Goal: Task Accomplishment & Management: Use online tool/utility

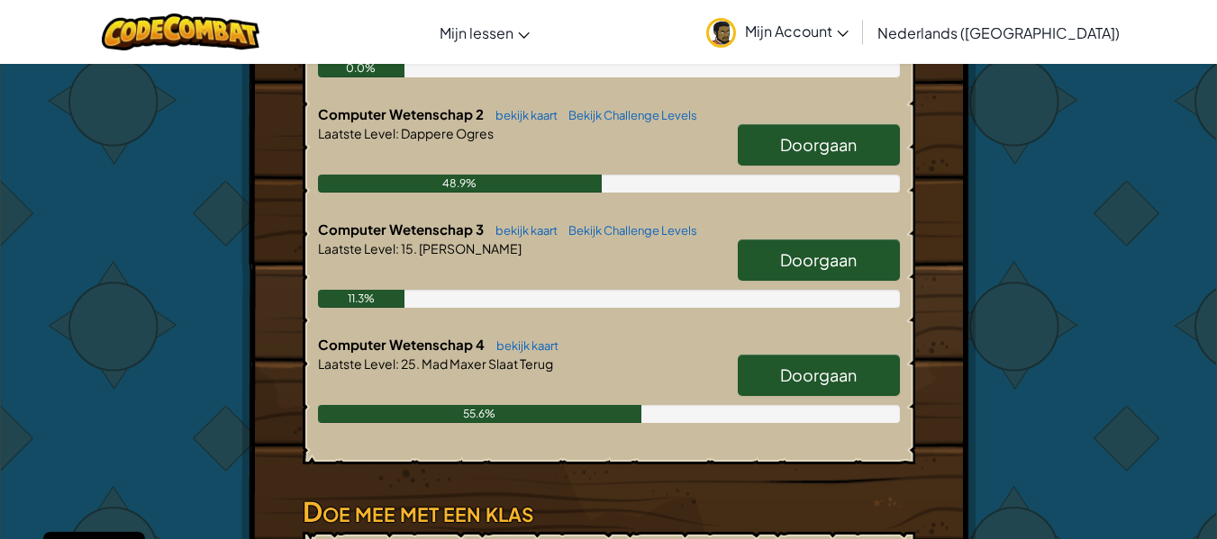
scroll to position [527, 0]
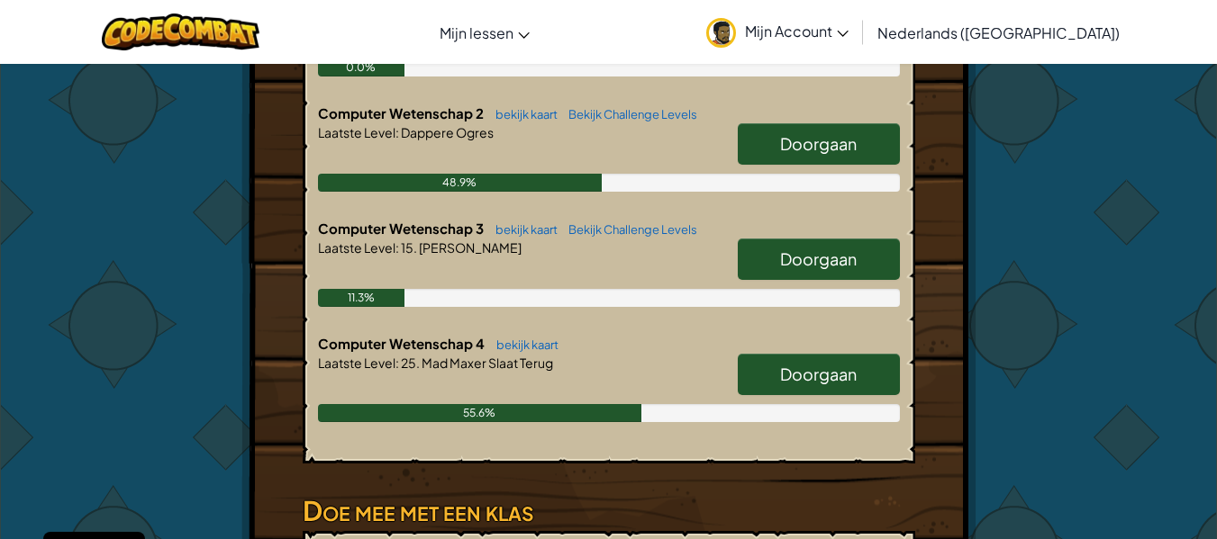
click at [777, 354] on link "Doorgaan" at bounding box center [818, 374] width 162 height 41
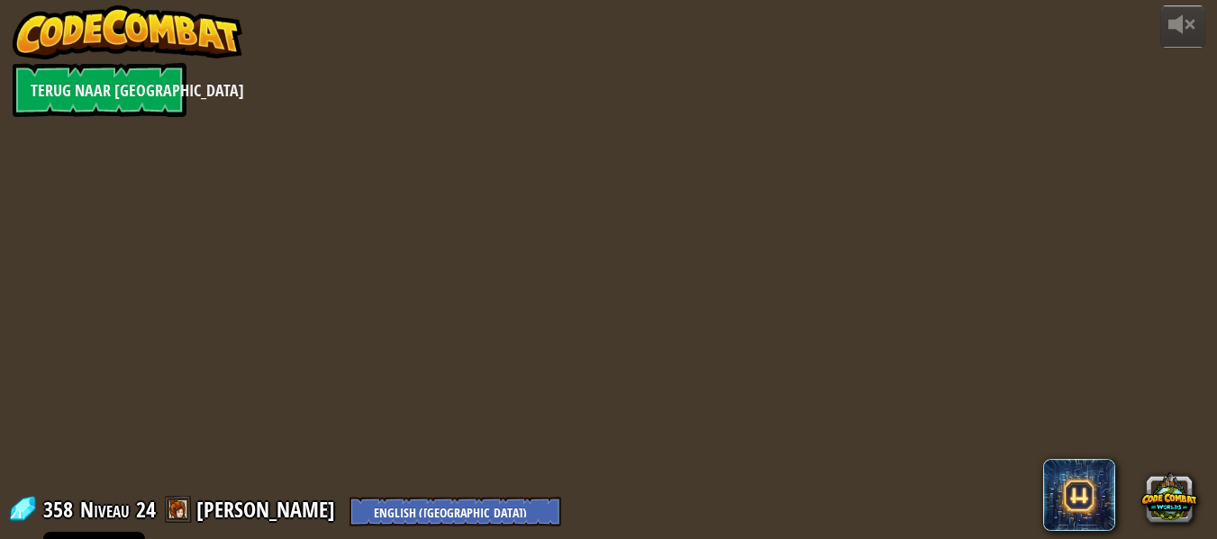
select select "nl-[GEOGRAPHIC_DATA]"
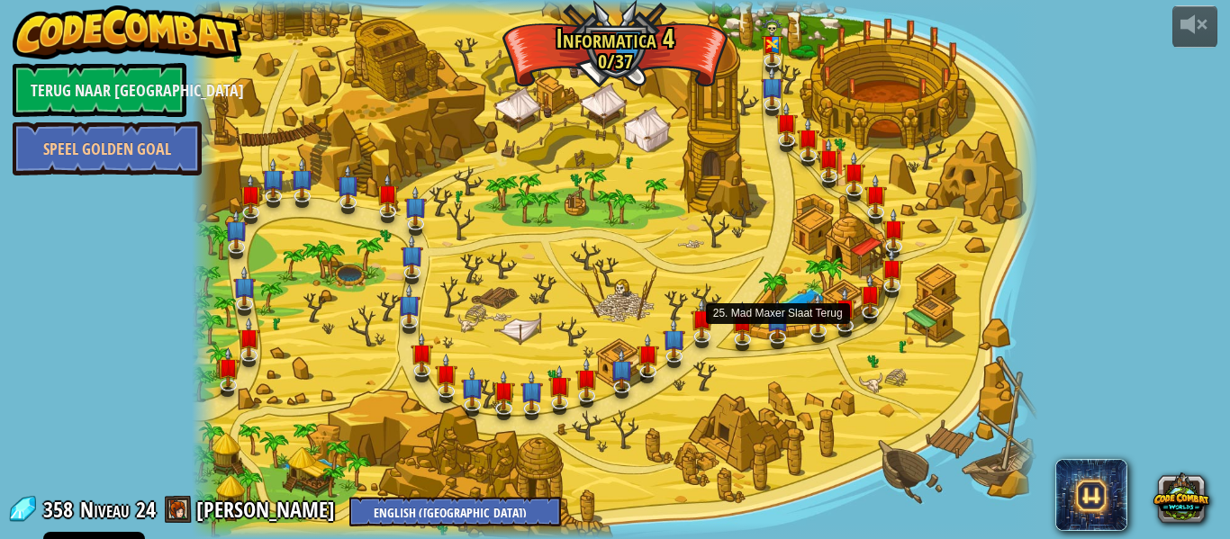
select select "nl-[GEOGRAPHIC_DATA]"
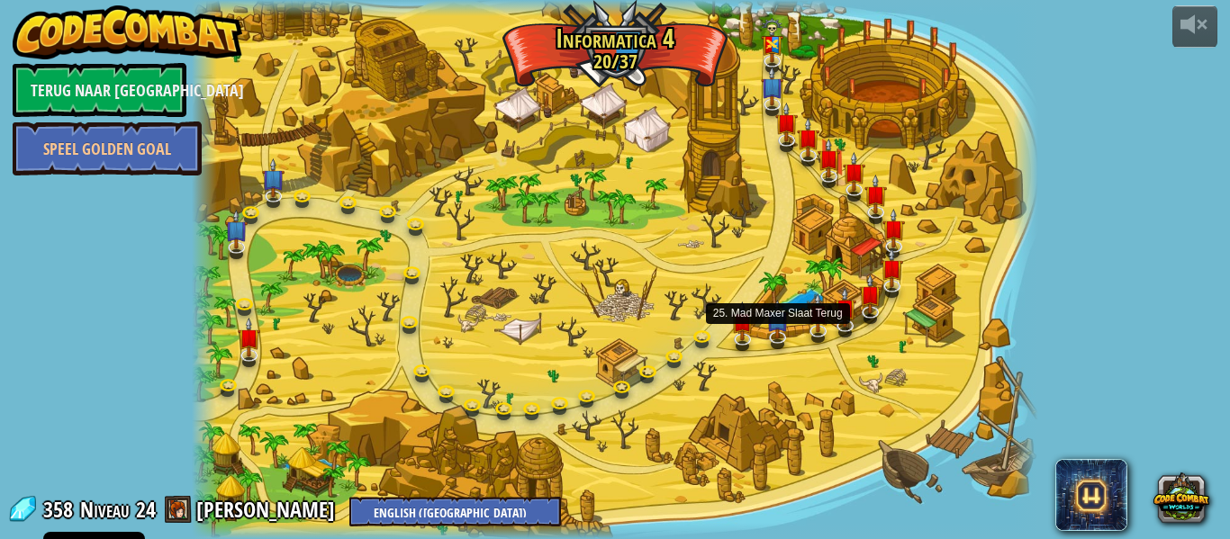
select select "nl-[GEOGRAPHIC_DATA]"
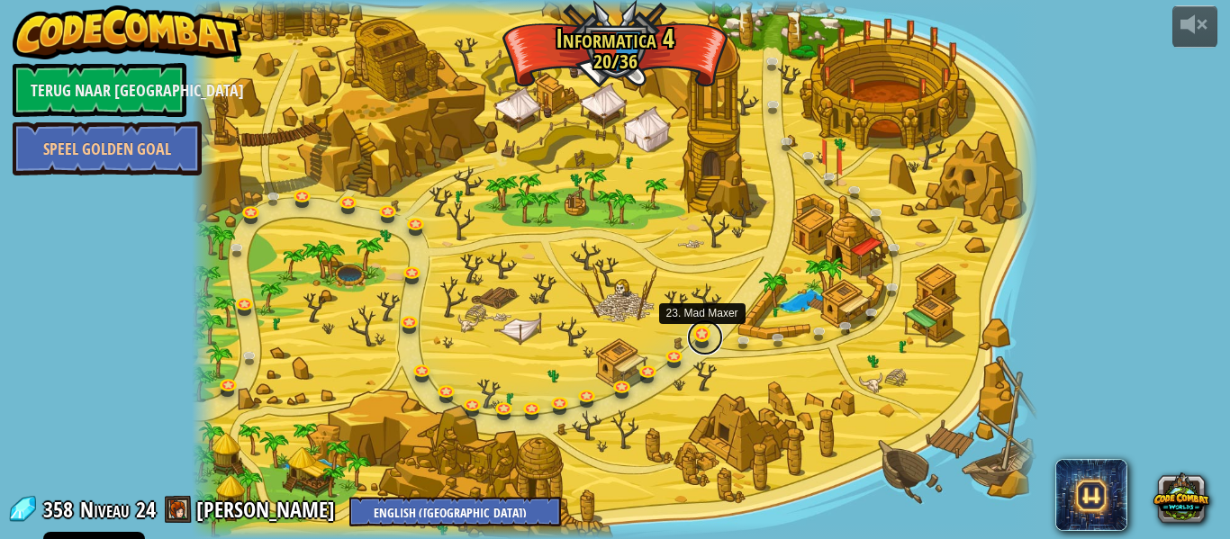
click at [698, 336] on link at bounding box center [705, 338] width 36 height 36
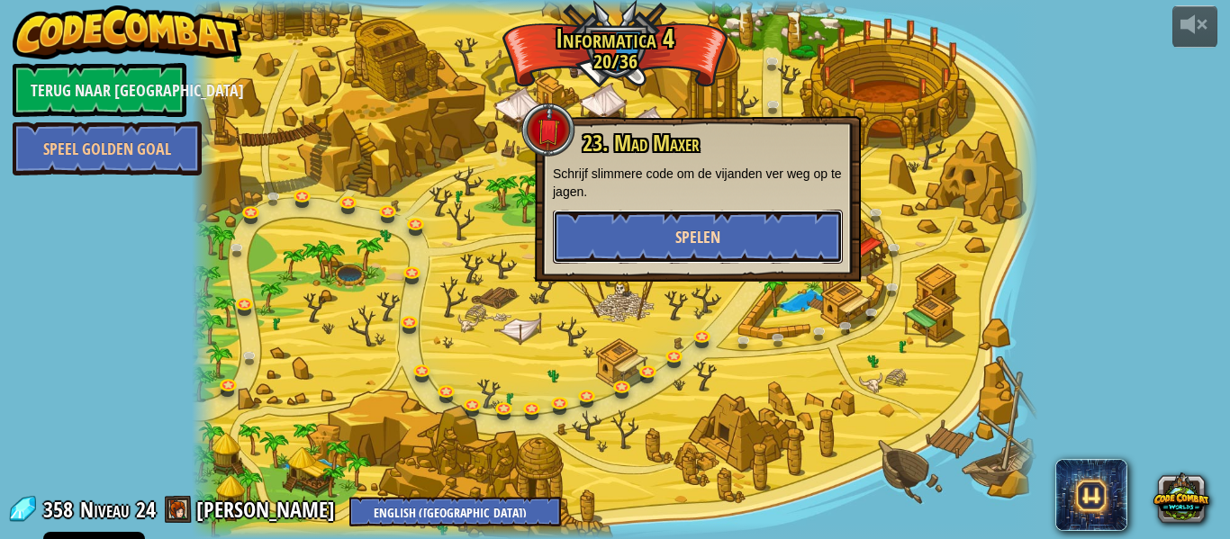
click at [719, 249] on button "Spelen" at bounding box center [698, 237] width 290 height 54
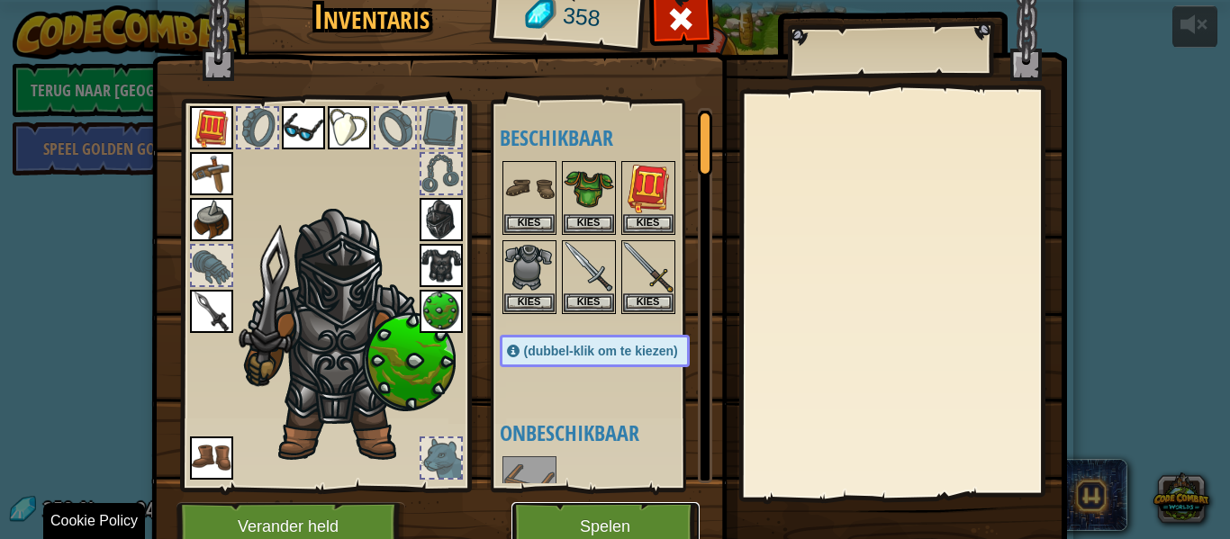
click at [637, 526] on button "Spelen" at bounding box center [605, 527] width 188 height 50
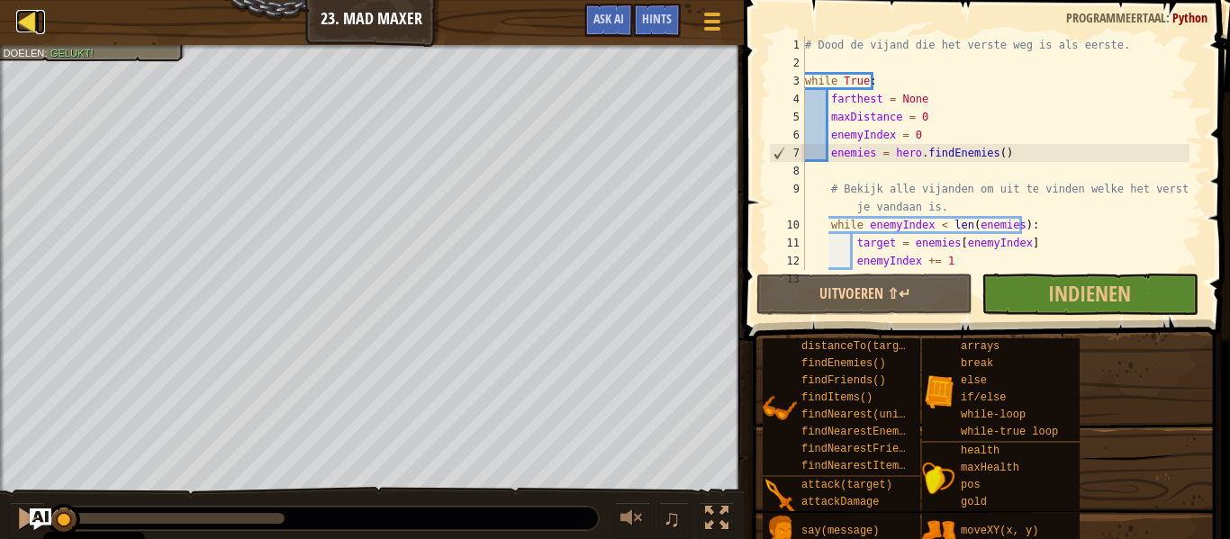
click at [36, 14] on div at bounding box center [27, 21] width 23 height 23
select select "nl-[GEOGRAPHIC_DATA]"
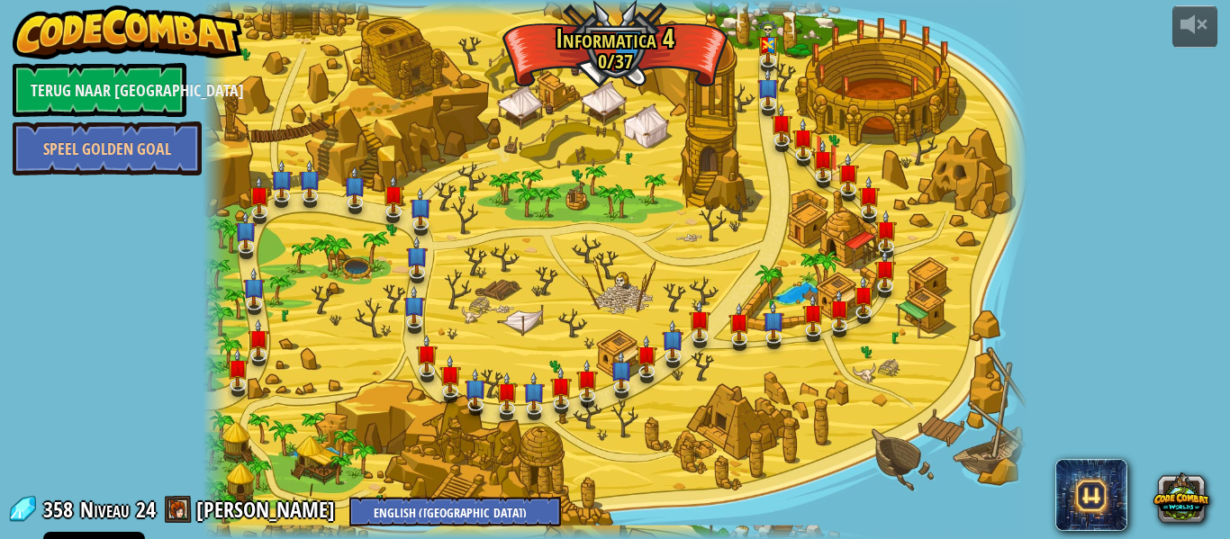
select select "nl-[GEOGRAPHIC_DATA]"
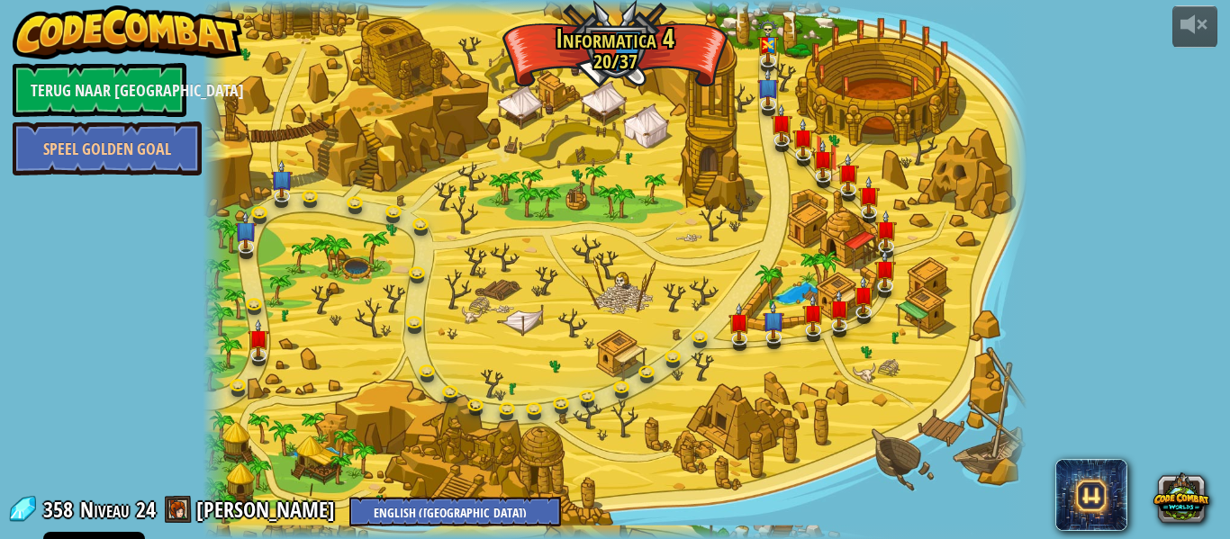
select select "nl-[GEOGRAPHIC_DATA]"
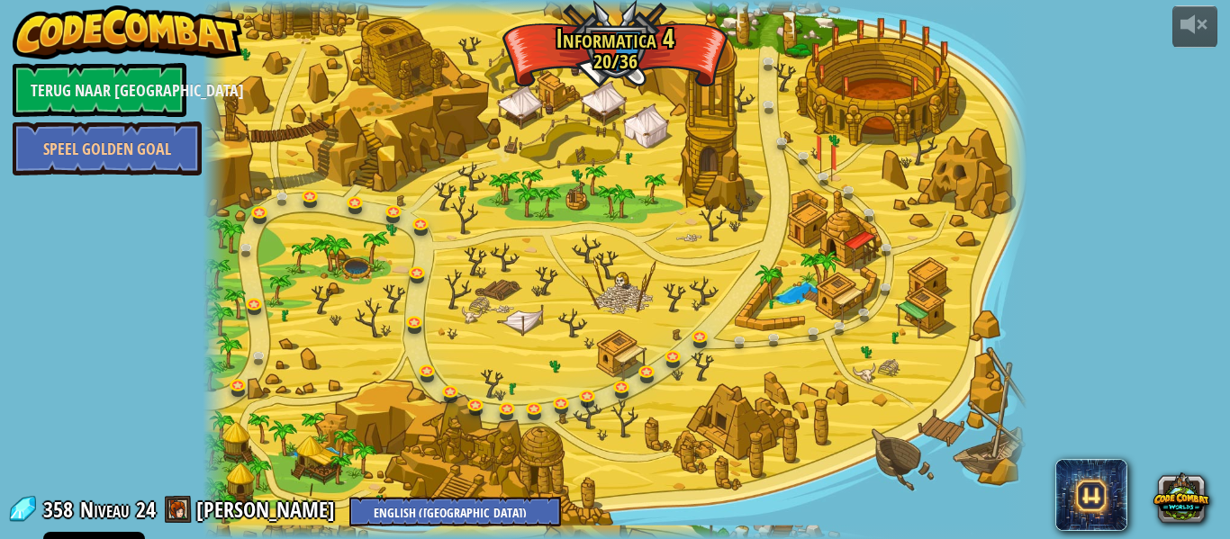
select select "nl-[GEOGRAPHIC_DATA]"
